Goal: Check status: Check status

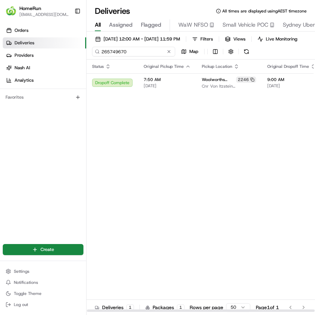
click at [129, 56] on input "265749670" at bounding box center [133, 52] width 83 height 10
paste input "48332"
type input "265483320"
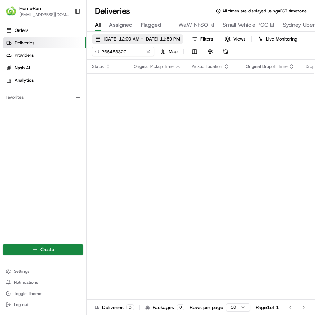
click at [165, 41] on span "[DATE] 12:00 AM - [DATE] 11:59 PM" at bounding box center [142, 39] width 77 height 6
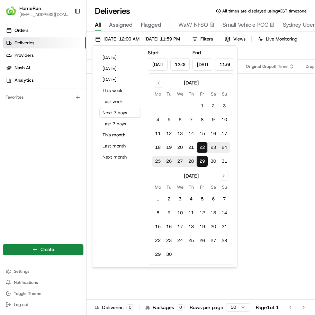
click at [203, 146] on button "22" at bounding box center [202, 147] width 11 height 11
type input "[DATE]"
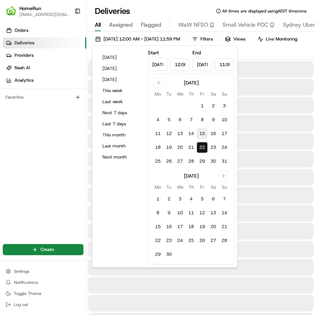
click at [202, 136] on button "15" at bounding box center [202, 133] width 11 height 11
click at [214, 158] on button "30" at bounding box center [213, 161] width 11 height 11
type input "[DATE]"
